Goal: Task Accomplishment & Management: Manage account settings

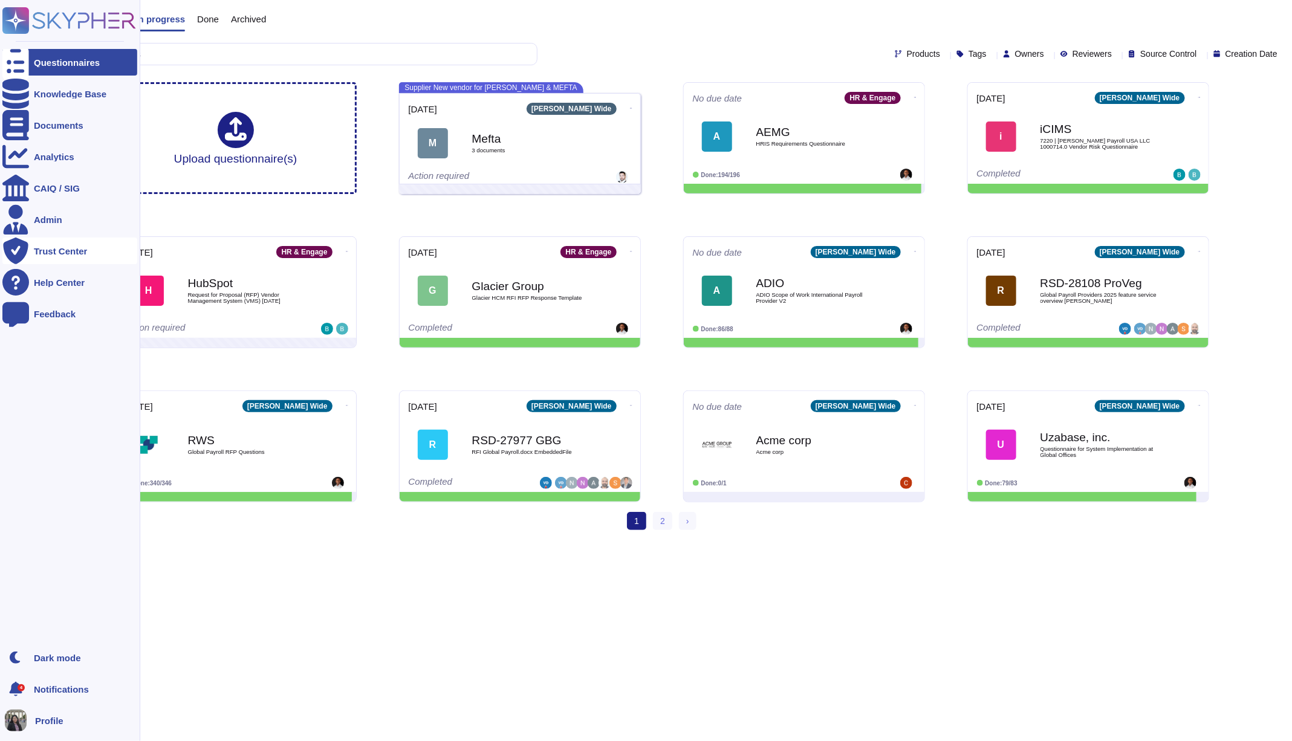
click at [77, 239] on div "Trust Center" at bounding box center [69, 251] width 135 height 27
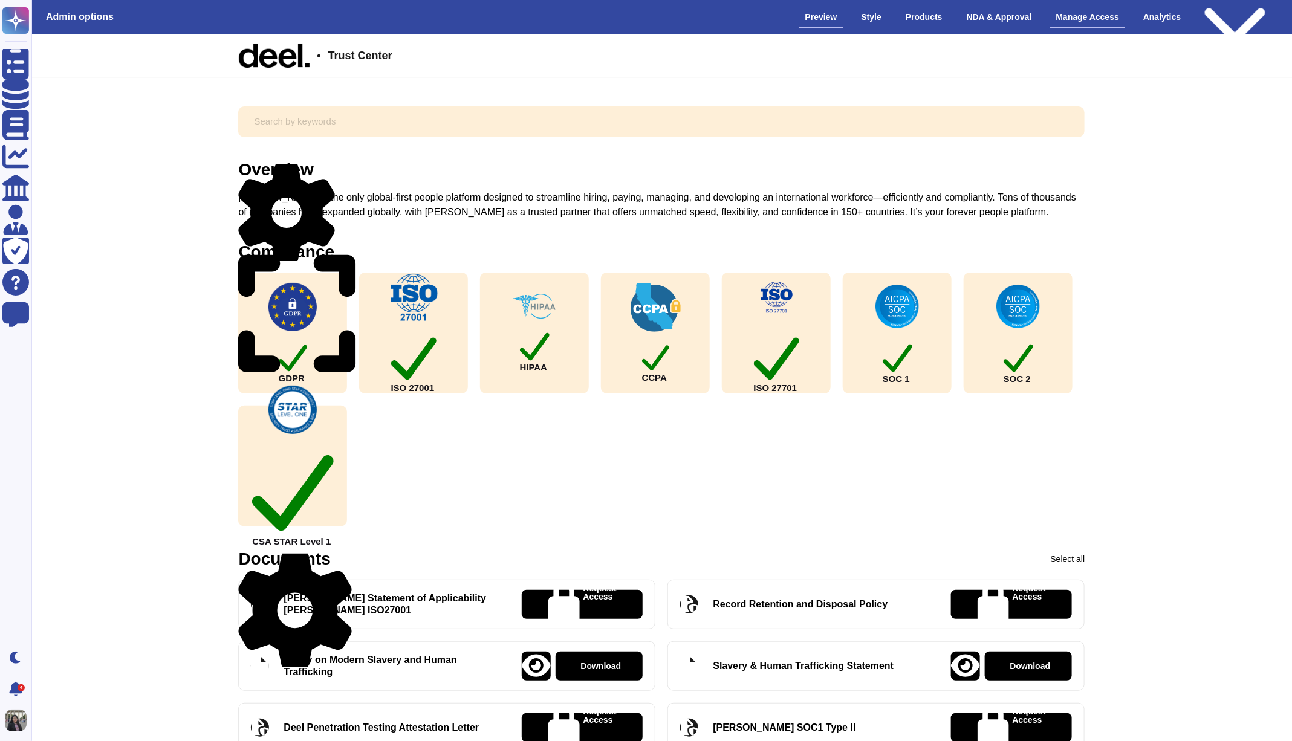
click at [1089, 20] on div "Manage Access" at bounding box center [1088, 17] width 76 height 21
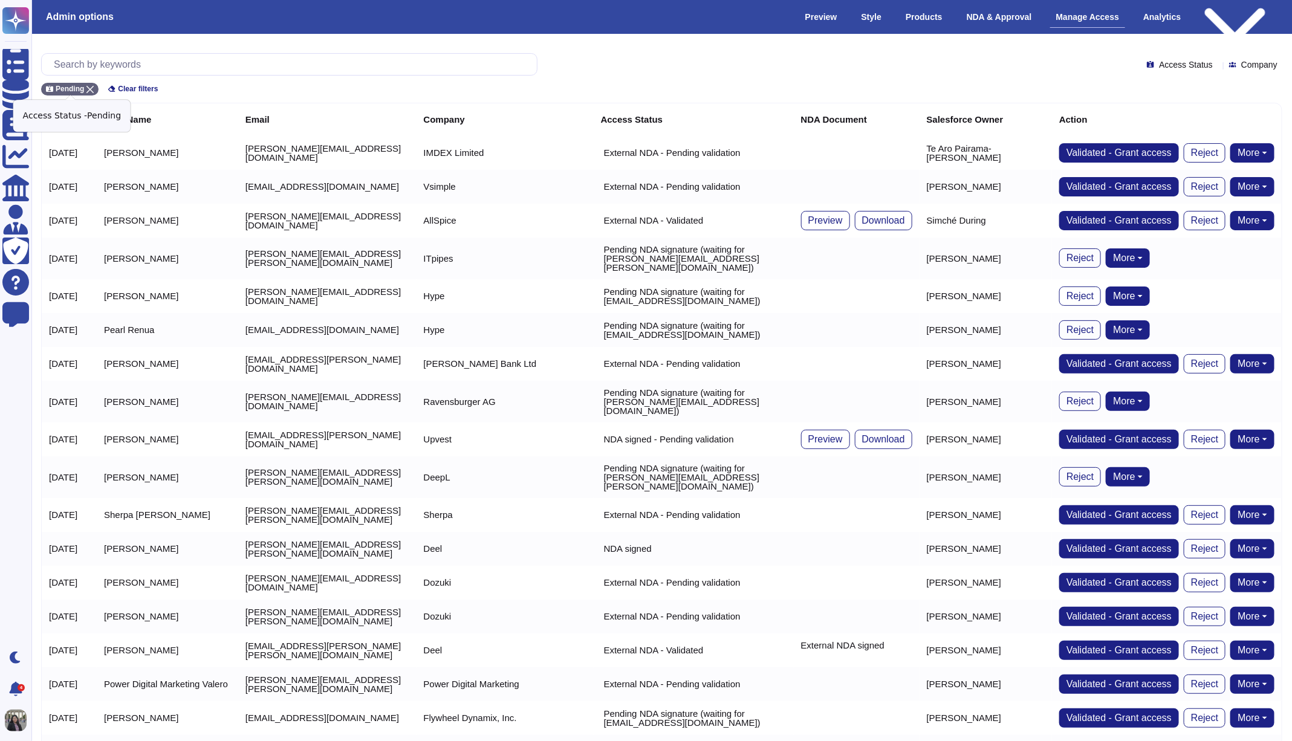
click at [91, 86] on icon at bounding box center [89, 89] width 7 height 7
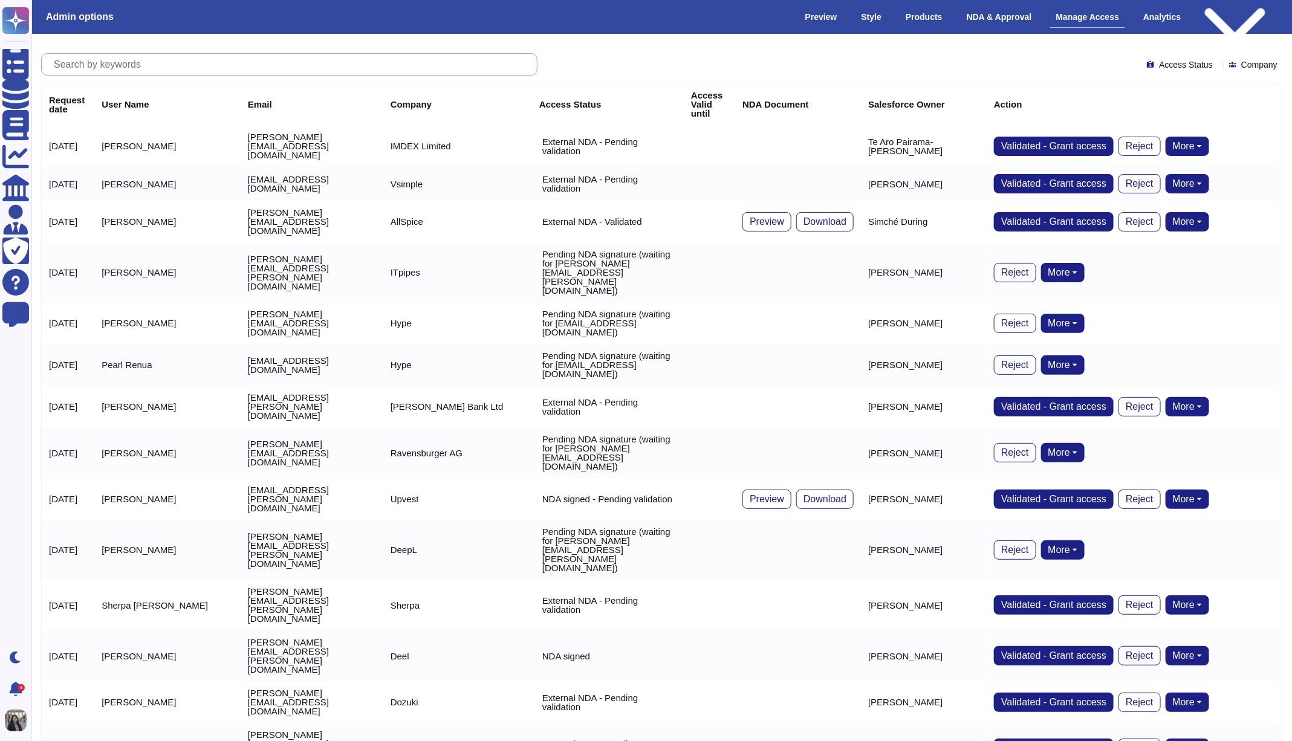
click at [128, 67] on input "text" at bounding box center [292, 64] width 489 height 21
paste input "[PERSON_NAME][EMAIL_ADDRESS][DOMAIN_NAME]"
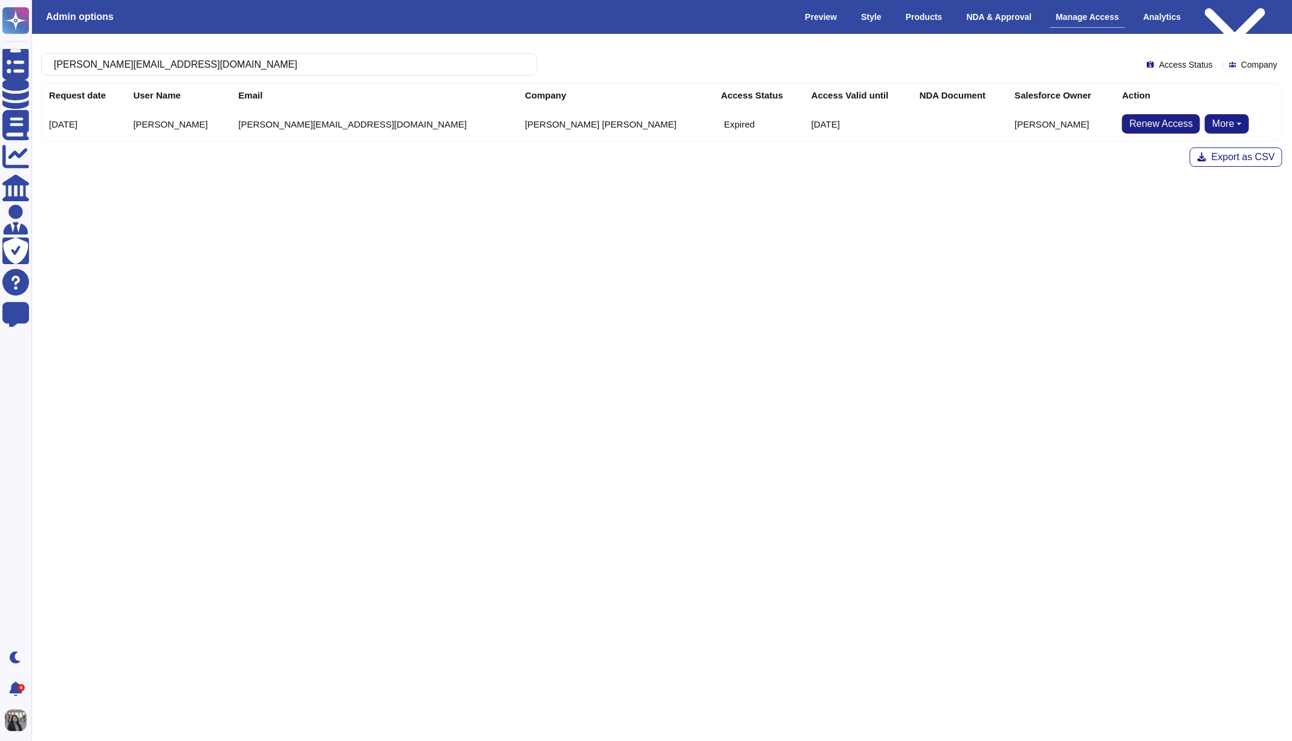
click at [1205, 117] on button "More" at bounding box center [1227, 123] width 44 height 19
click at [316, 80] on div "[PERSON_NAME][EMAIL_ADDRESS][DOMAIN_NAME] Access Status Company Request date Us…" at bounding box center [661, 97] width 1241 height 88
click at [314, 65] on input "[PERSON_NAME][EMAIL_ADDRESS][DOMAIN_NAME]" at bounding box center [286, 64] width 477 height 21
paste input "Aneta.Naczynska"
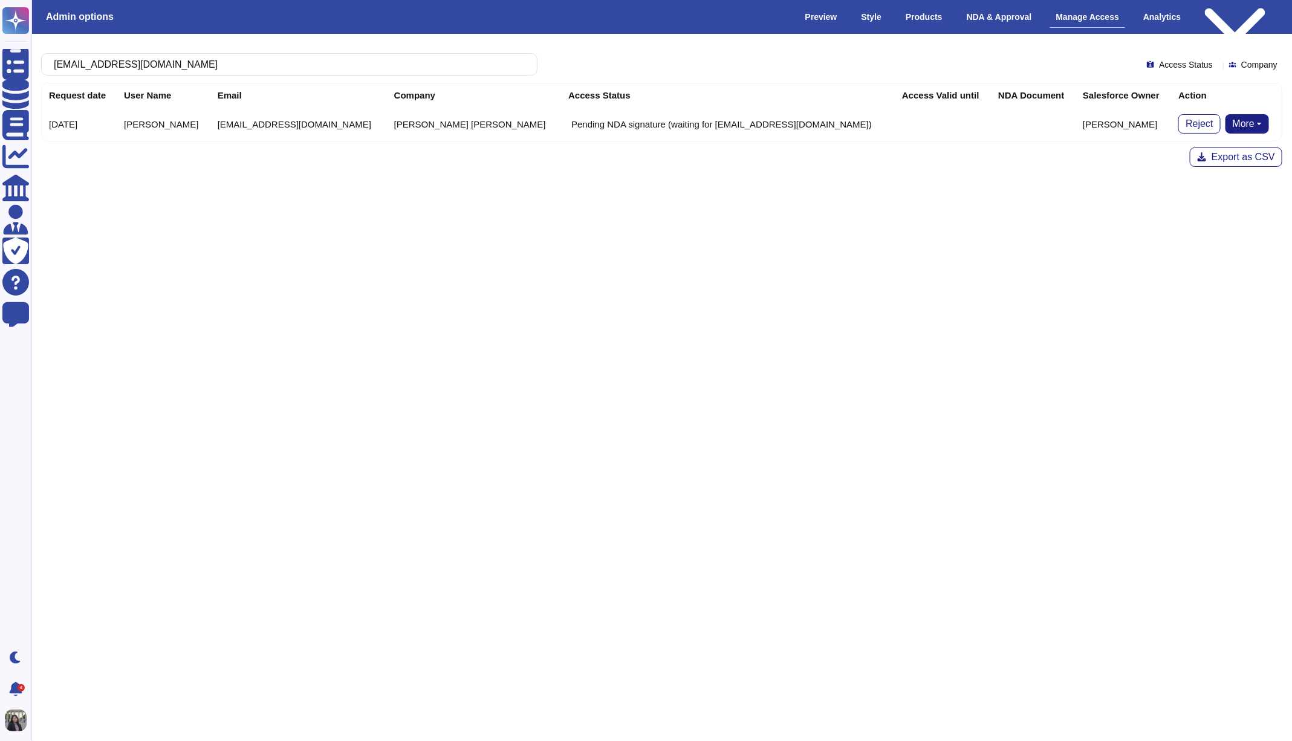
type input "[EMAIL_ADDRESS][DOMAIN_NAME]"
click at [1254, 115] on button "More" at bounding box center [1247, 123] width 44 height 19
click at [1237, 193] on link "Remove NDA" at bounding box center [1202, 191] width 134 height 15
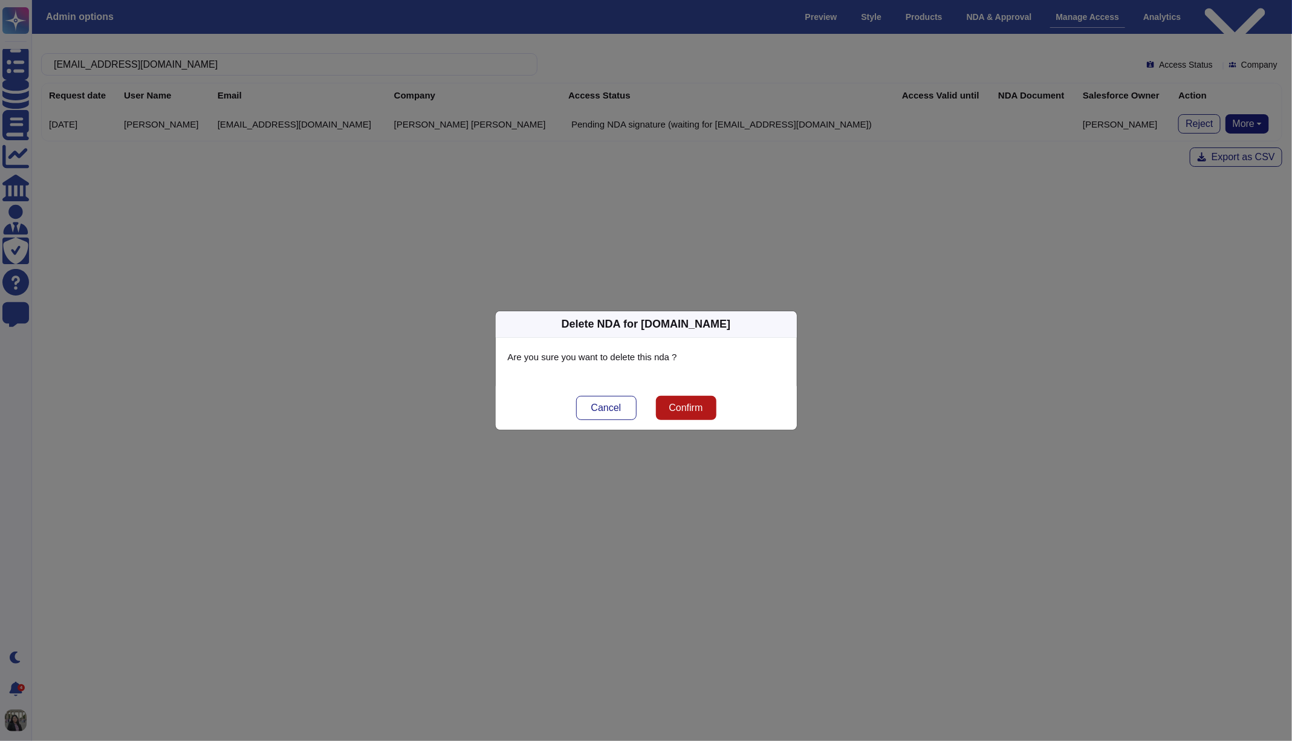
click at [682, 413] on button "Confirm" at bounding box center [686, 408] width 60 height 24
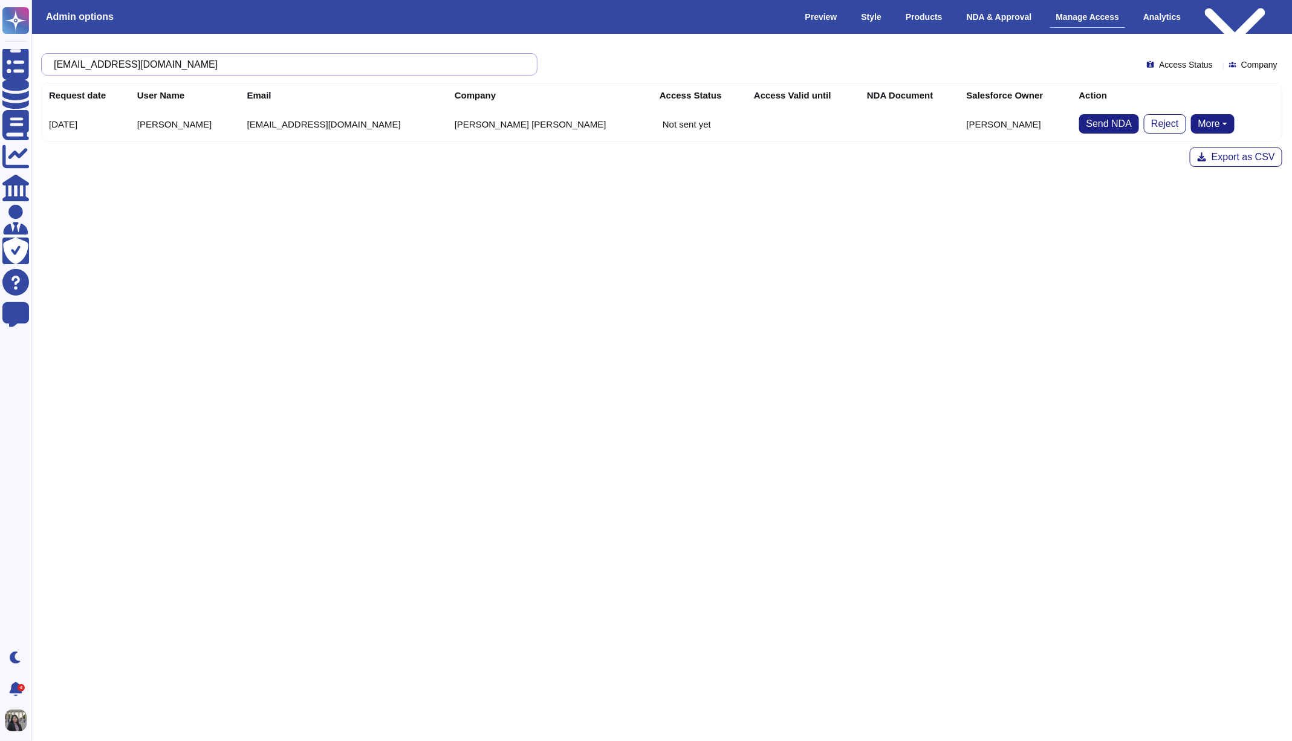
click at [122, 68] on input "[EMAIL_ADDRESS][DOMAIN_NAME]" at bounding box center [286, 64] width 477 height 21
paste input "[PERSON_NAME].Hetmanczyk"
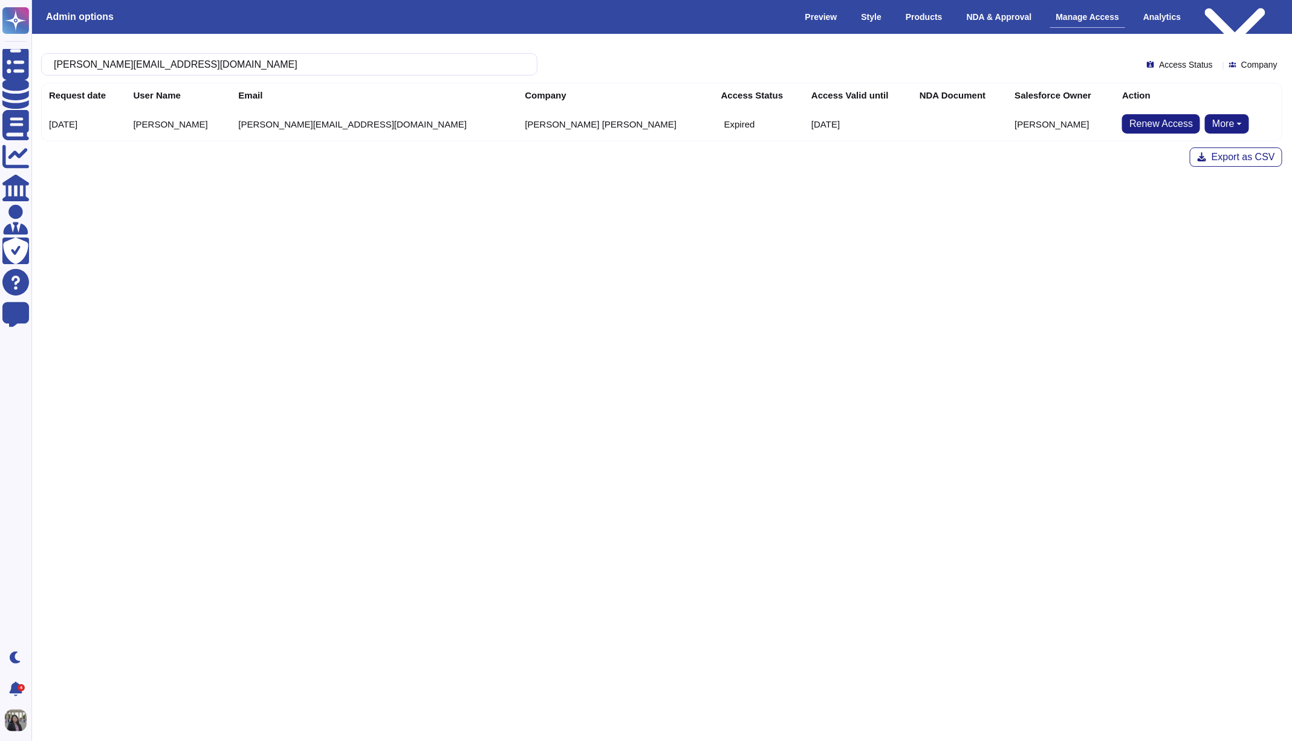
type input "[PERSON_NAME][EMAIL_ADDRESS][DOMAIN_NAME]"
click at [1205, 123] on button "More" at bounding box center [1227, 123] width 44 height 19
click at [1206, 159] on link "Send NDA" at bounding box center [1272, 162] width 134 height 15
click at [1205, 123] on button "More" at bounding box center [1227, 123] width 44 height 19
click at [1115, 87] on th "Action" at bounding box center [1198, 95] width 167 height 24
